Goal: Transaction & Acquisition: Purchase product/service

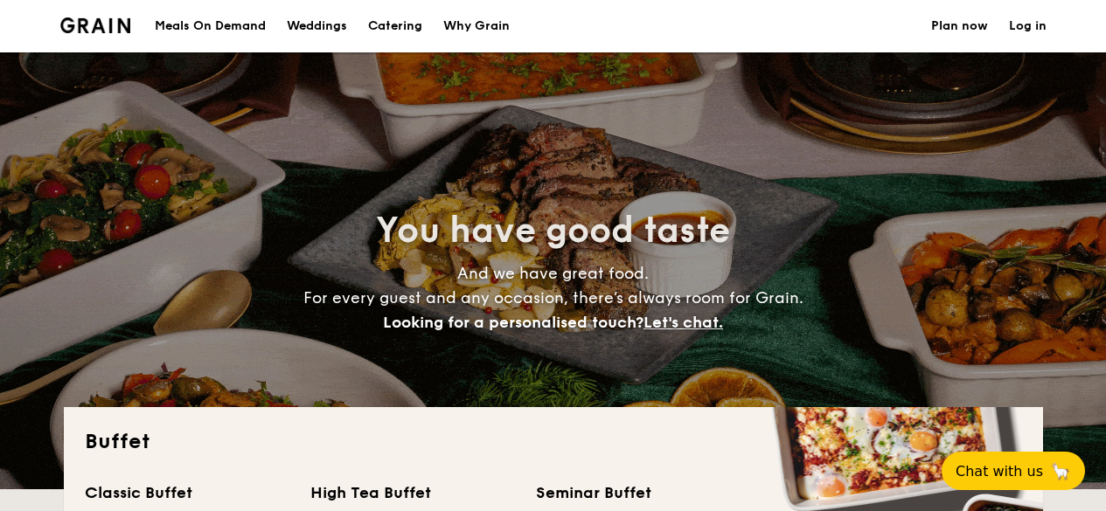
select select
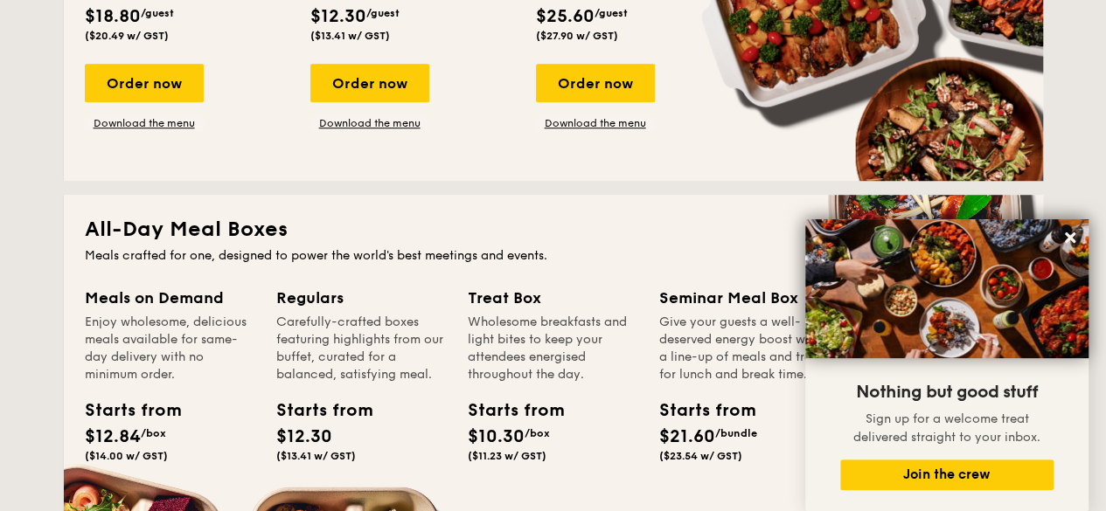
scroll to position [437, 0]
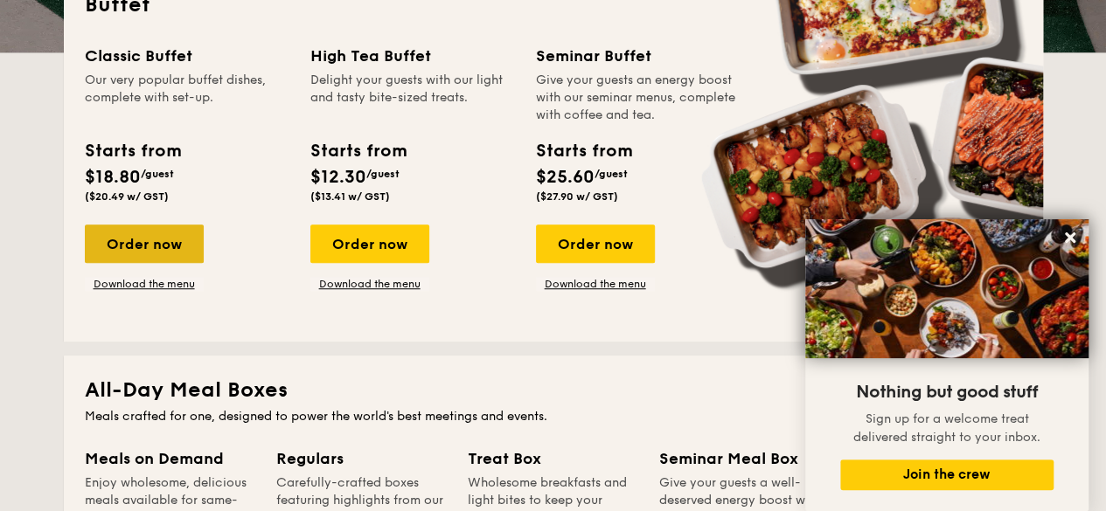
click at [152, 247] on div "Order now" at bounding box center [144, 244] width 119 height 38
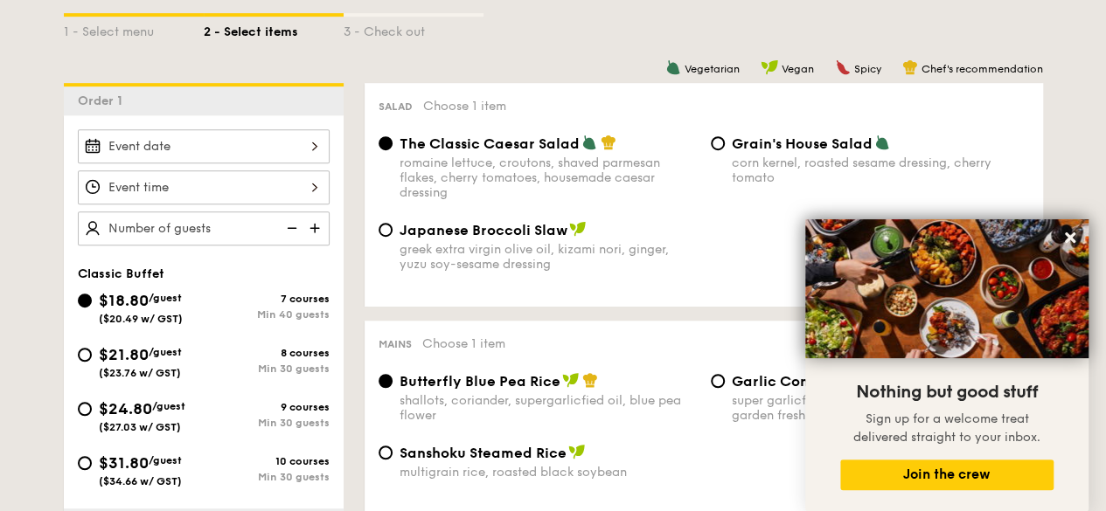
scroll to position [437, 0]
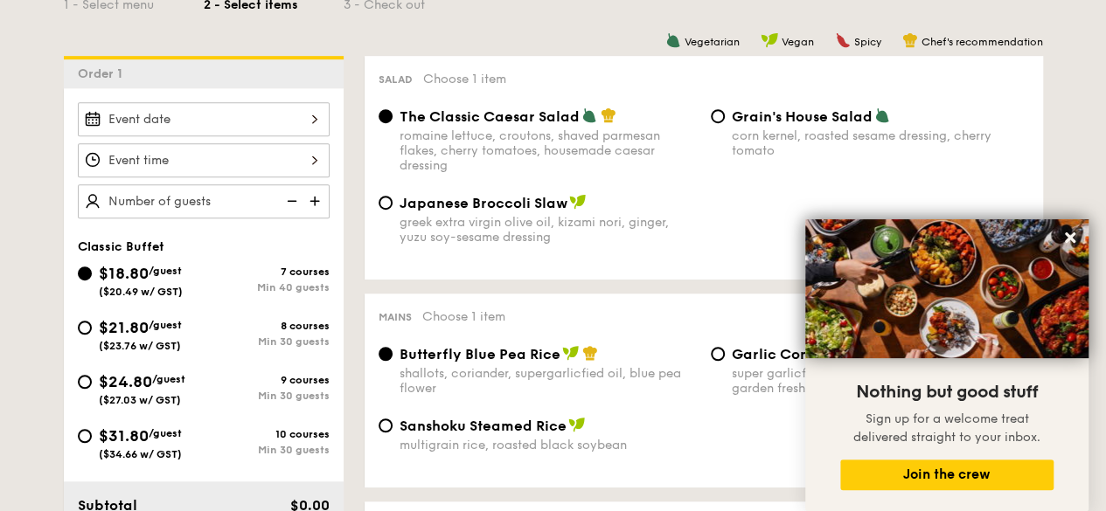
click at [544, 274] on div "Salad Choose 1 item The Classic Caesar Salad romaine lettuce, croutons, shaved …" at bounding box center [704, 168] width 678 height 224
click at [1075, 242] on icon at bounding box center [1070, 238] width 16 height 16
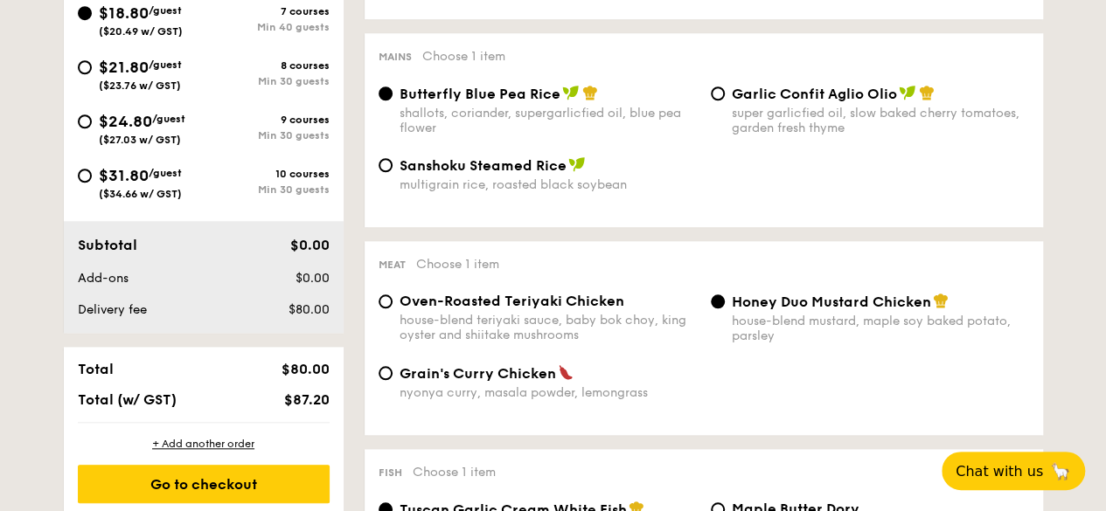
scroll to position [699, 0]
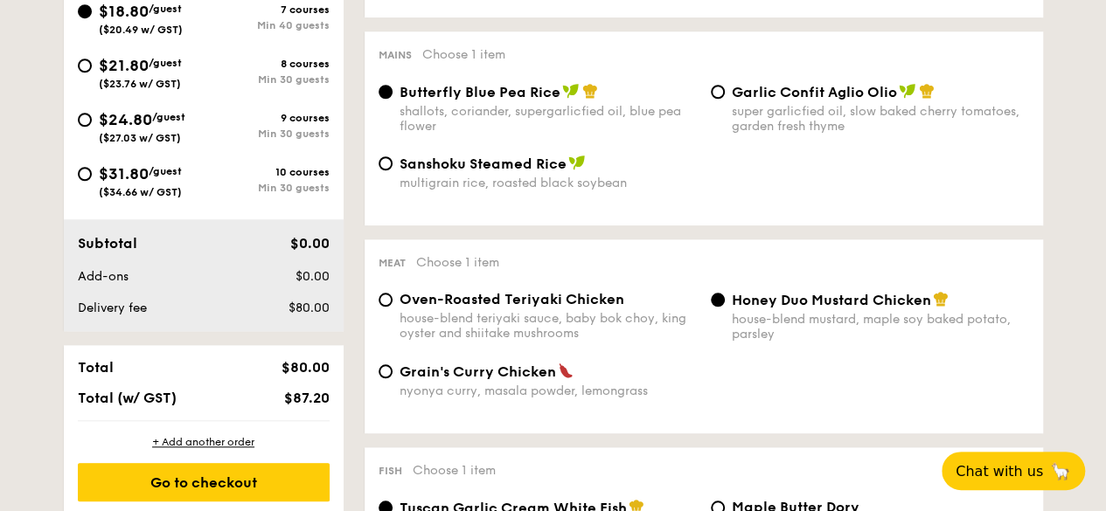
click at [133, 56] on span "$21.80" at bounding box center [124, 65] width 50 height 19
click at [92, 59] on input "$21.80 /guest ($23.76 w/ GST) 8 courses Min 30 guests" at bounding box center [85, 66] width 14 height 14
radio input "true"
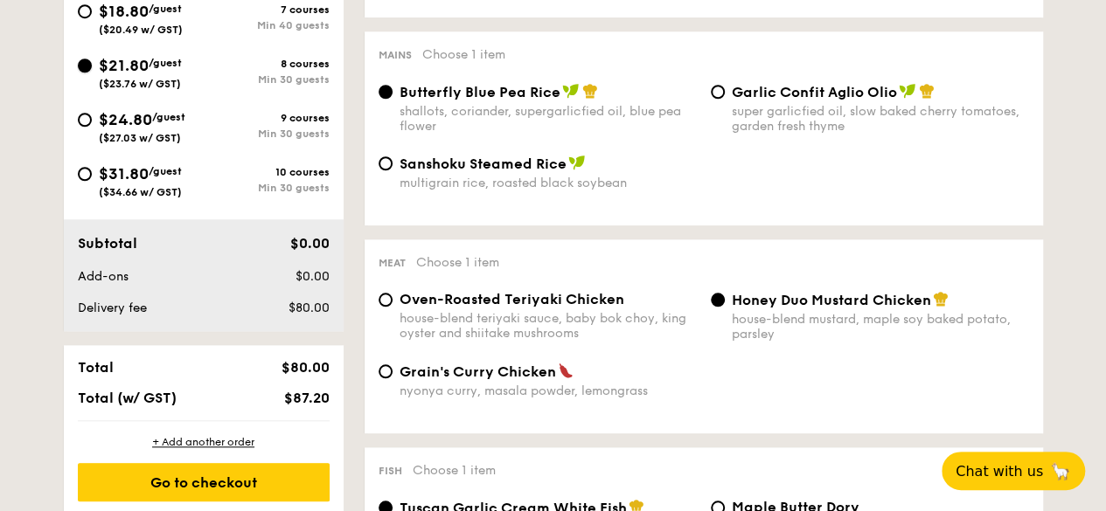
radio input "true"
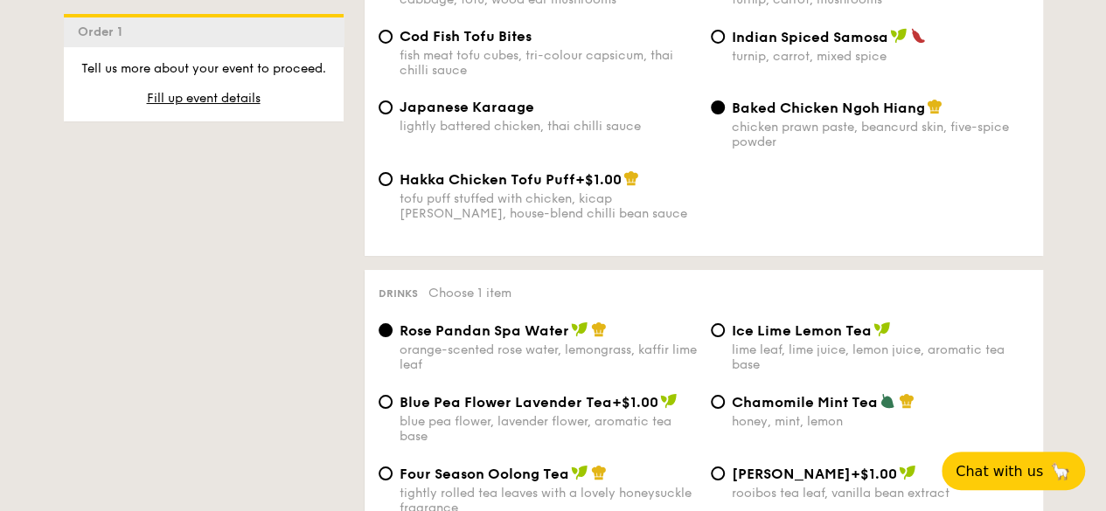
scroll to position [3759, 0]
